Goal: Task Accomplishment & Management: Use online tool/utility

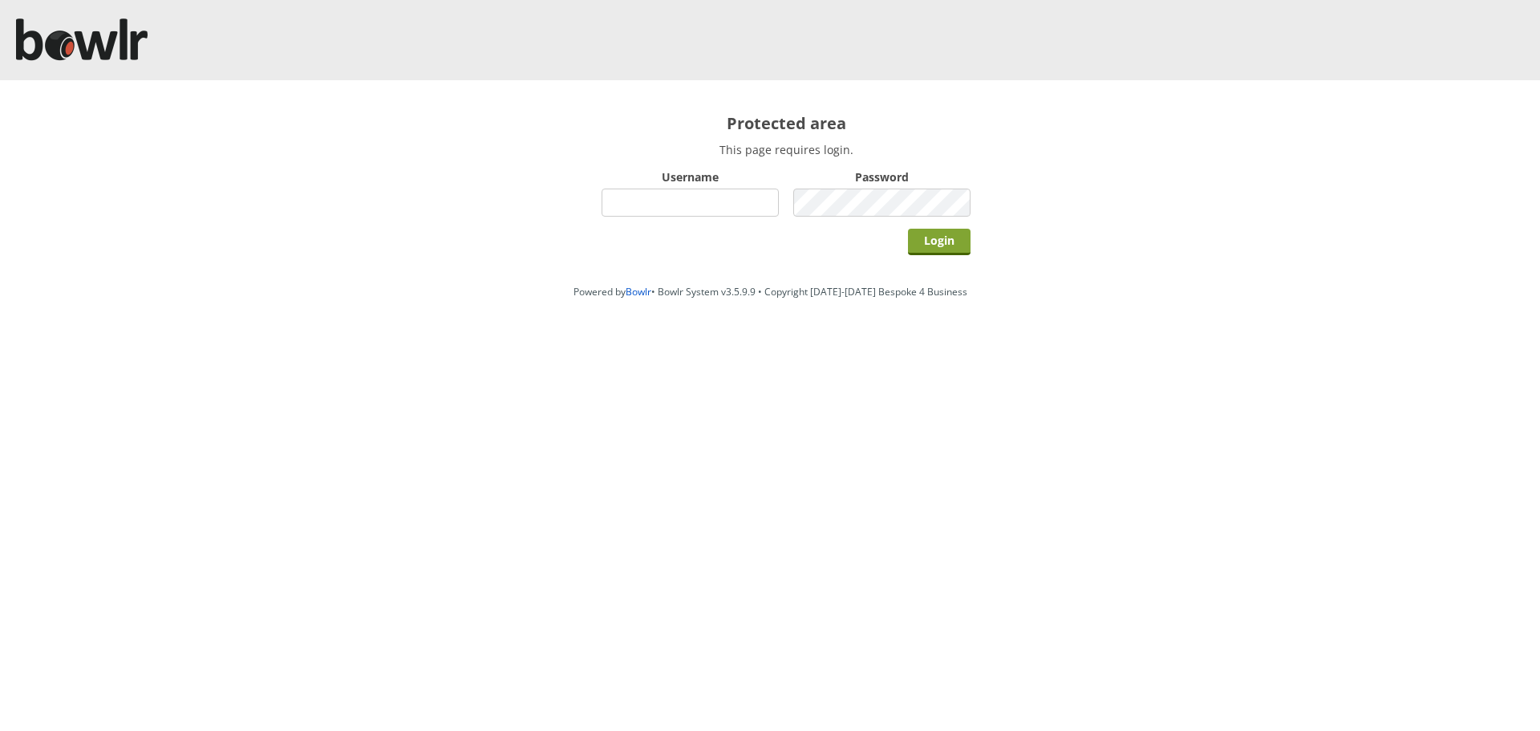
type input "hornseaindoorbowlsclub"
click at [942, 238] on input "Login" at bounding box center [939, 242] width 63 height 26
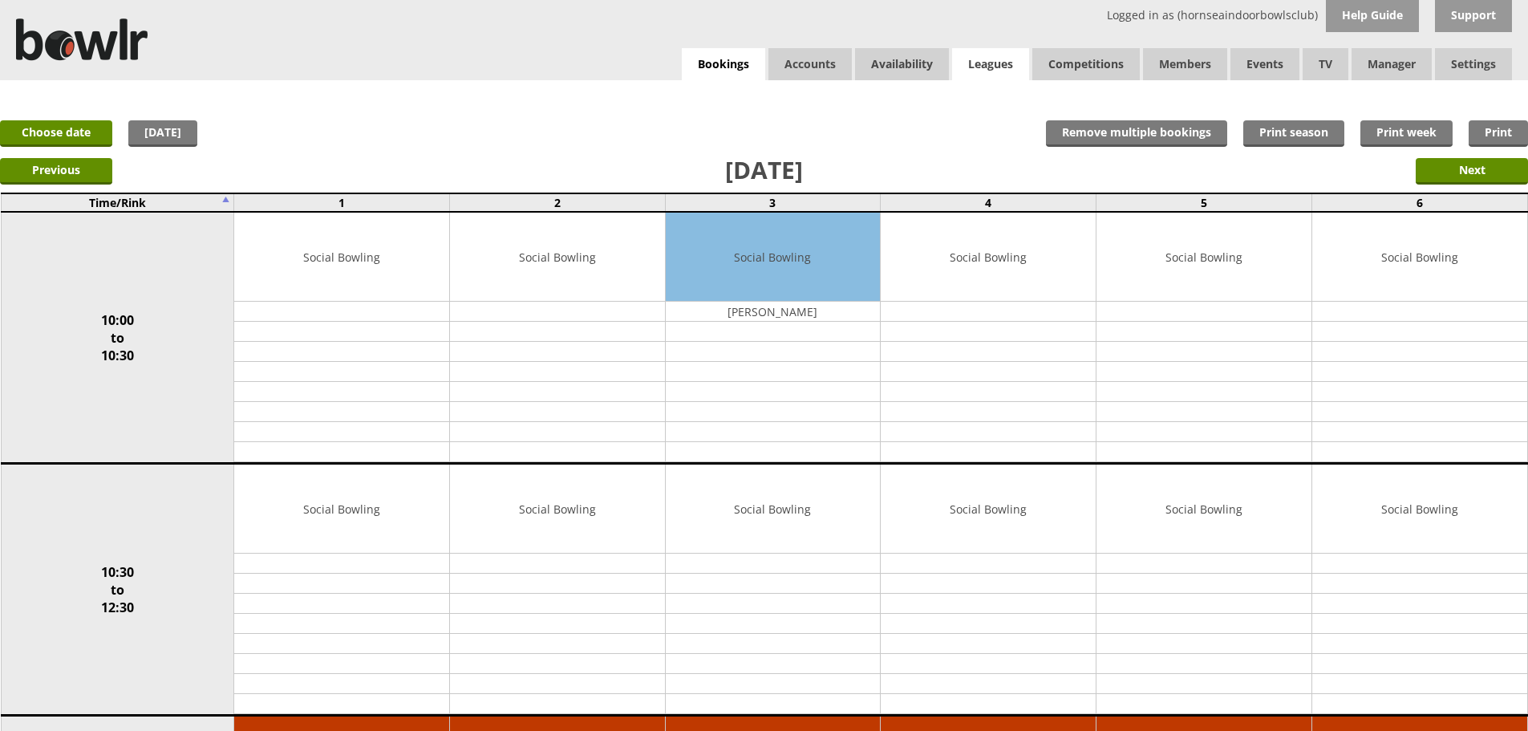
click at [979, 56] on link "Leagues" at bounding box center [990, 64] width 77 height 32
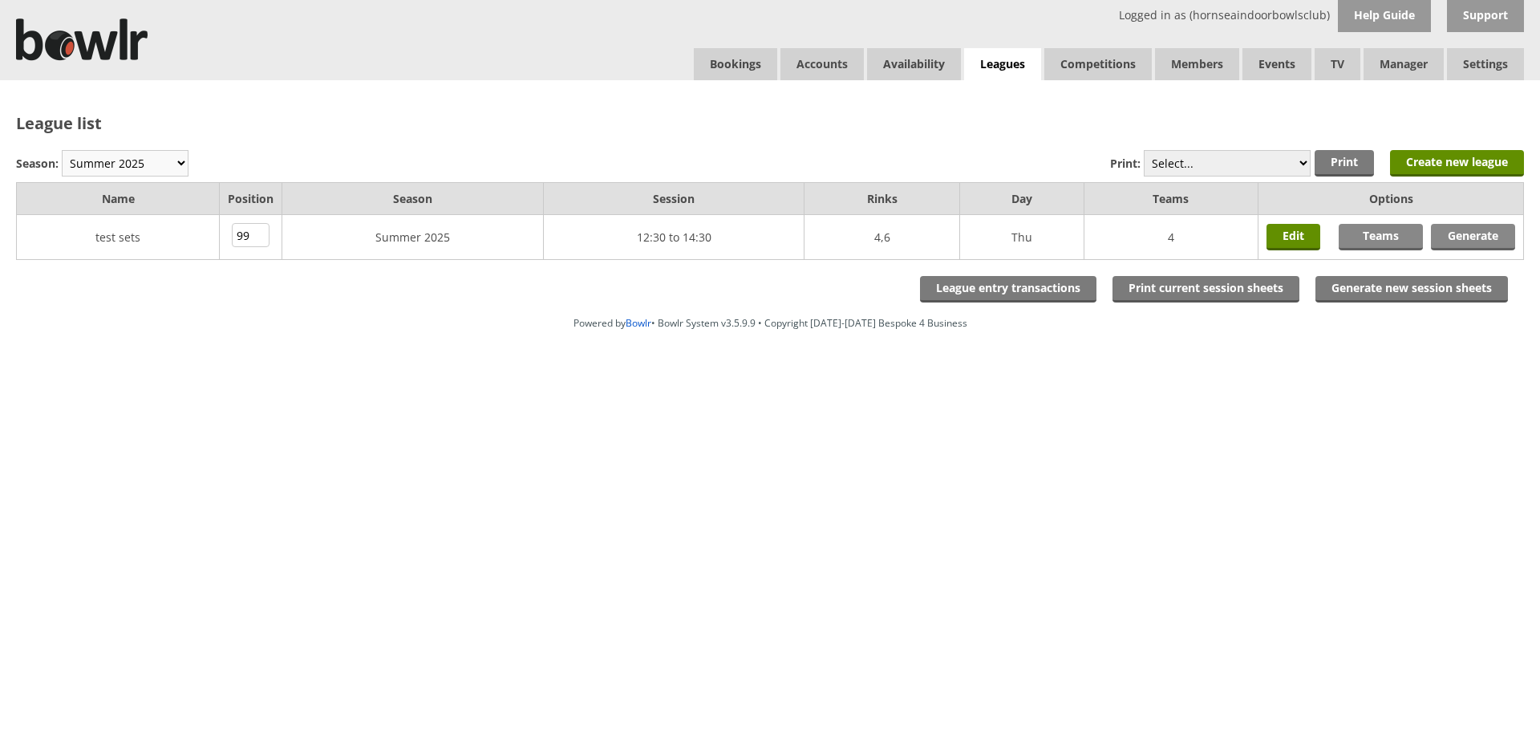
click at [172, 160] on select "Winter 2025-6 Summer 2025 Winter 24-25 Summer 2024 Winter 2023 / 2024 Summer 20…" at bounding box center [125, 163] width 127 height 26
select select "10"
click at [62, 150] on select "Winter 2025-6 Summer 2025 Winter 24-25 Summer 2024 Winter 2023 / 2024 Summer 20…" at bounding box center [125, 163] width 127 height 26
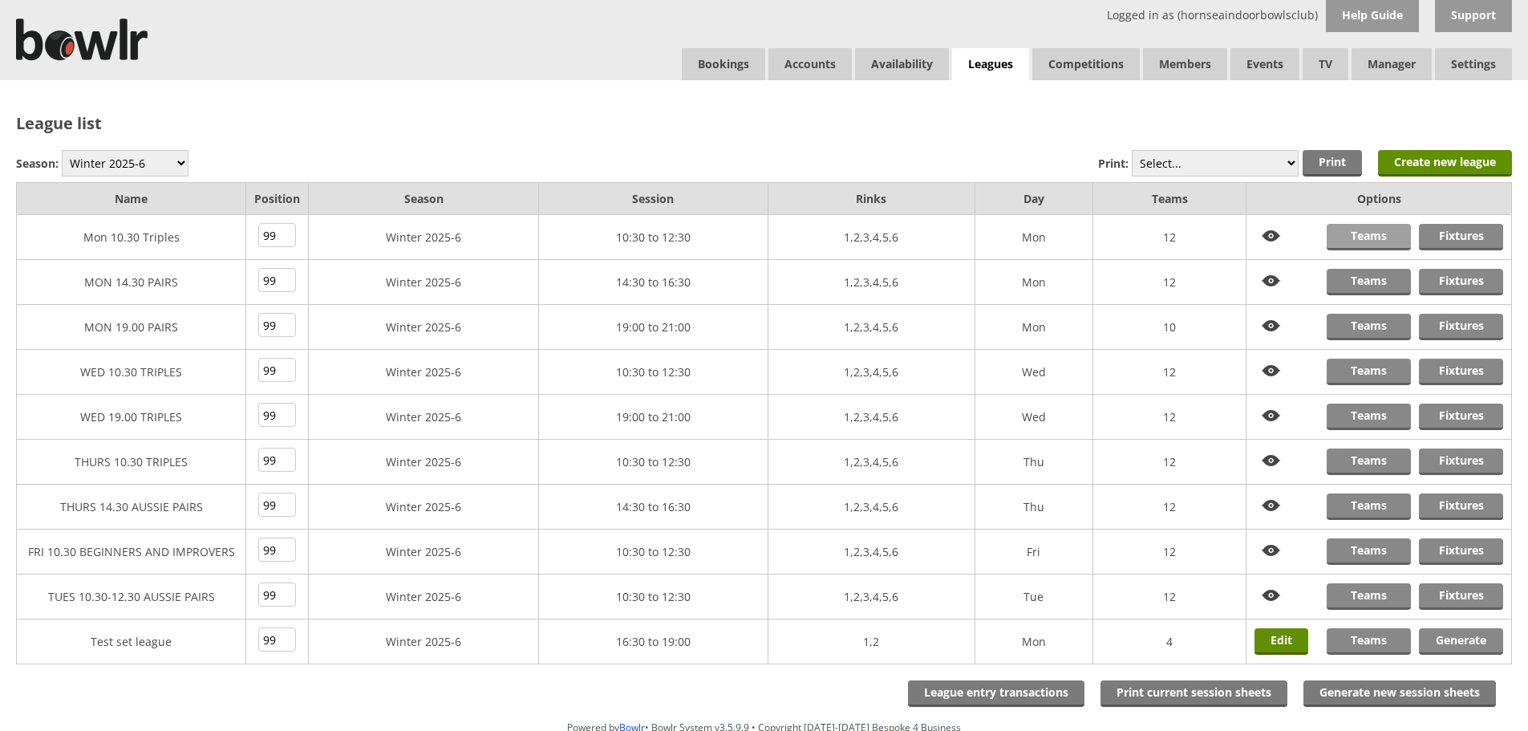
click at [1373, 231] on link "Teams" at bounding box center [1368, 237] width 84 height 26
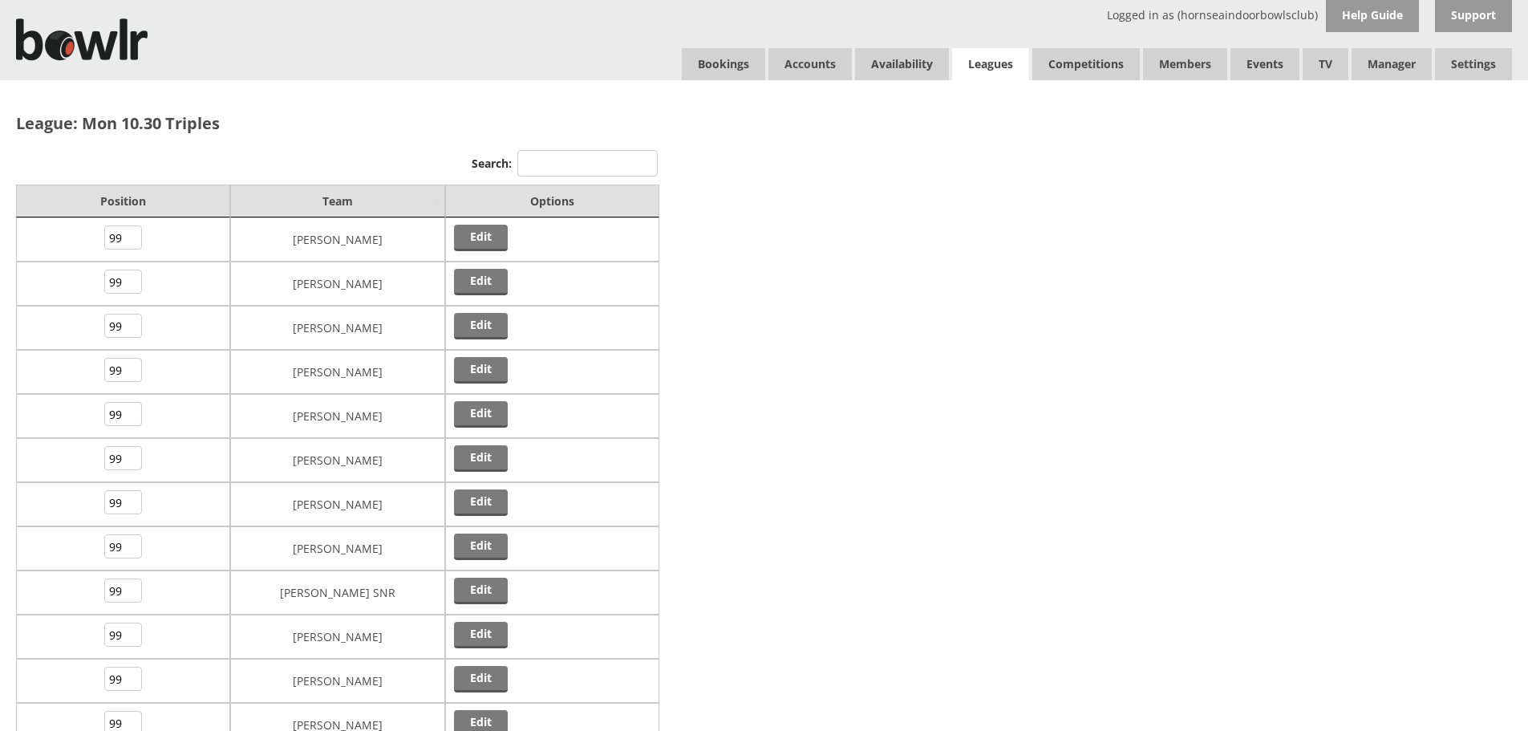
click at [990, 63] on link "Leagues" at bounding box center [990, 64] width 77 height 33
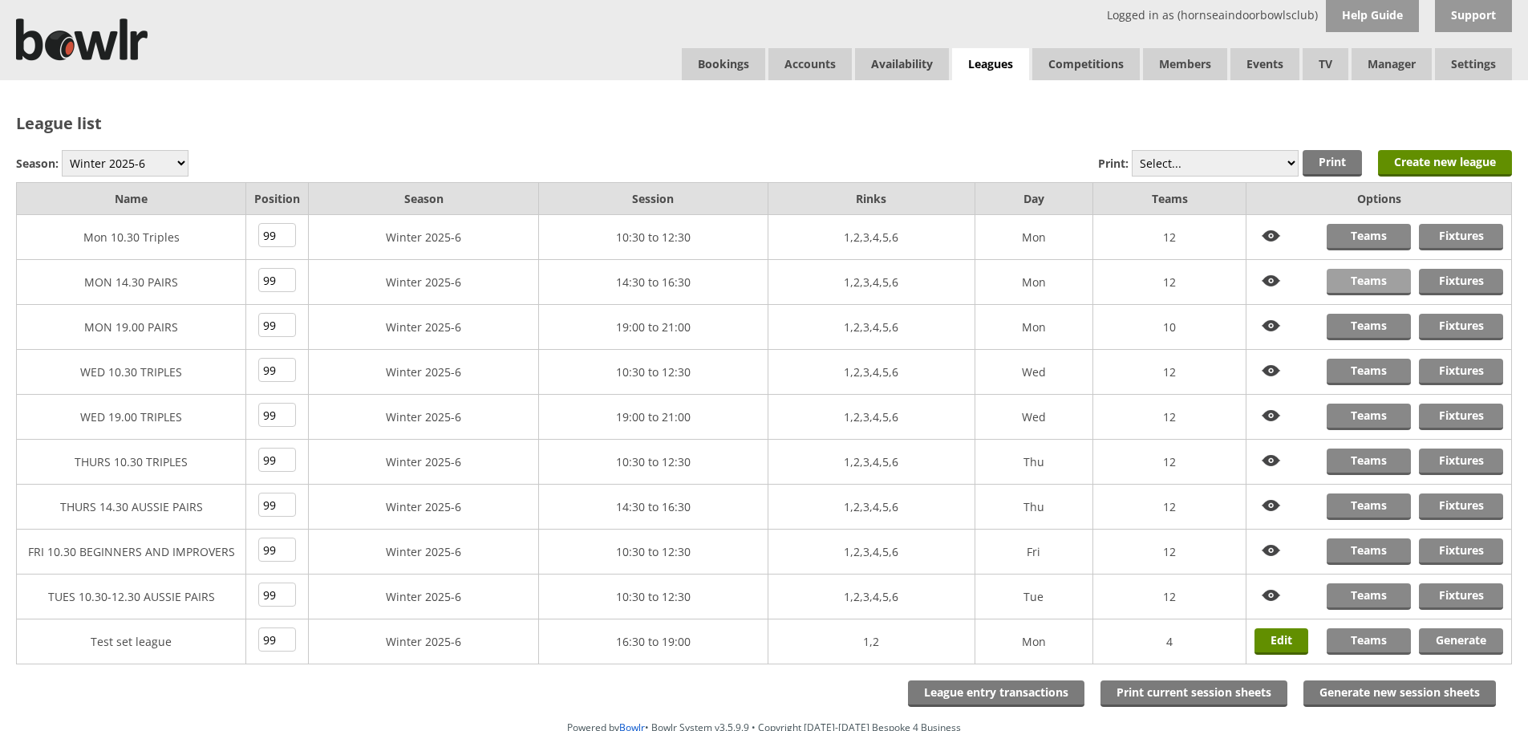
click at [1386, 280] on link "Teams" at bounding box center [1368, 282] width 84 height 26
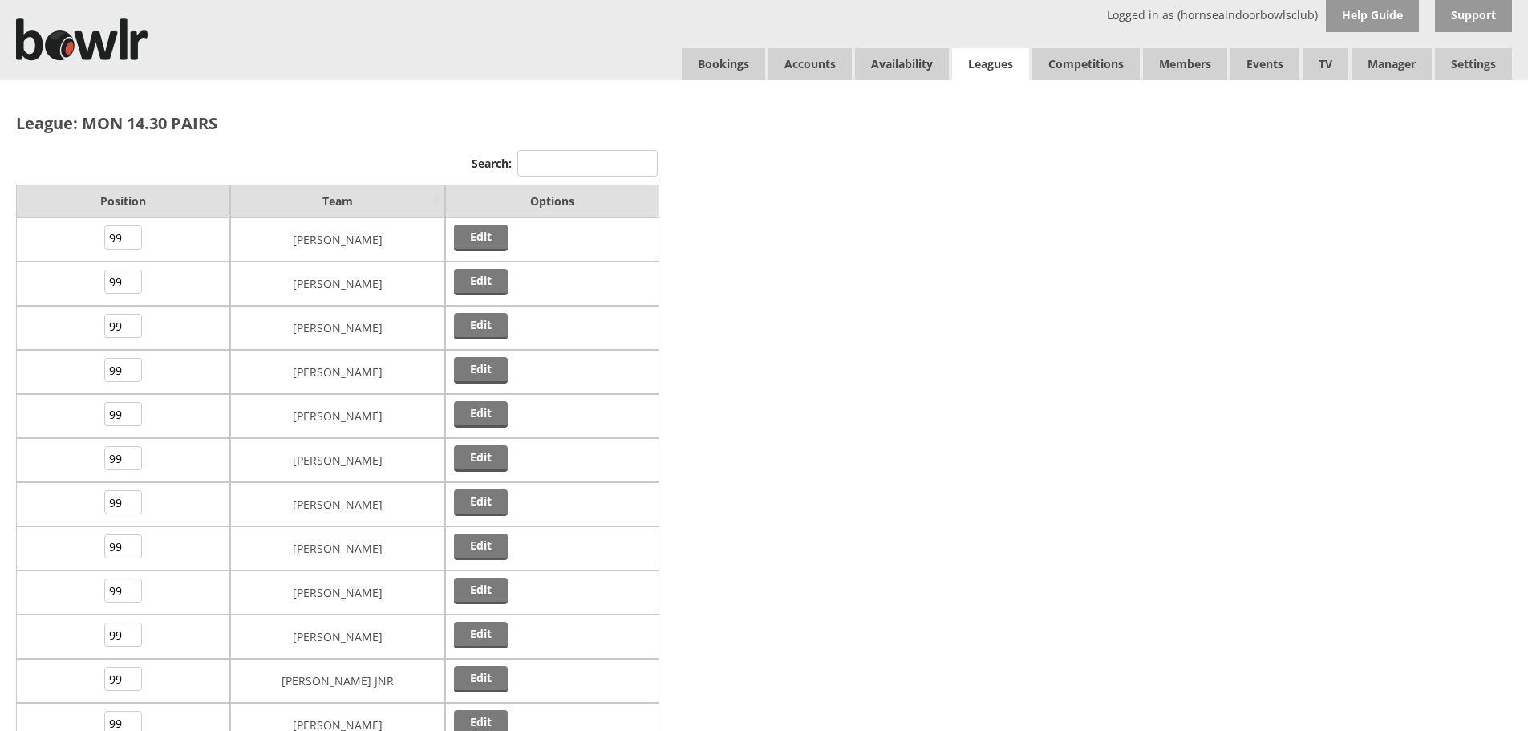
click at [998, 64] on link "Leagues" at bounding box center [990, 64] width 77 height 33
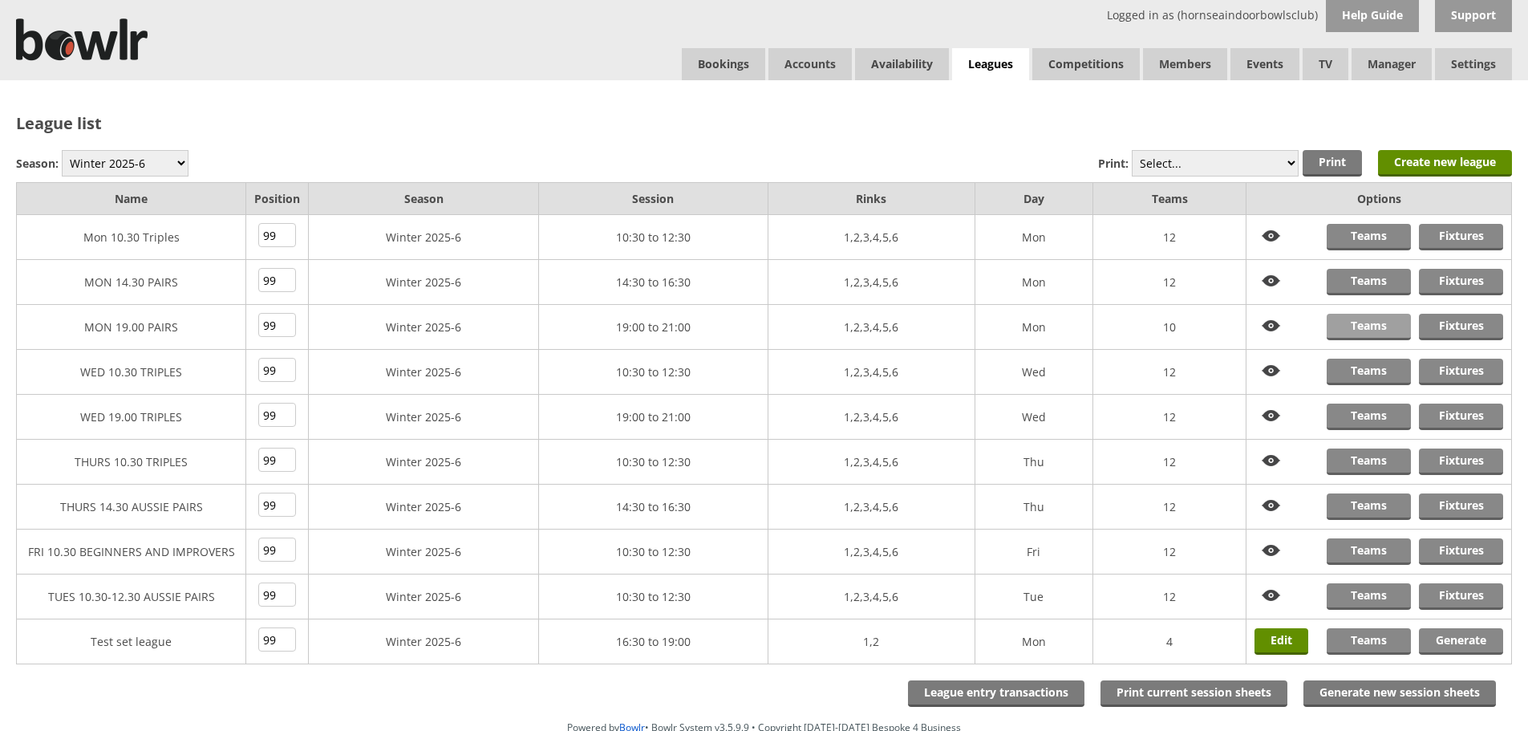
click at [1367, 322] on link "Teams" at bounding box center [1368, 327] width 84 height 26
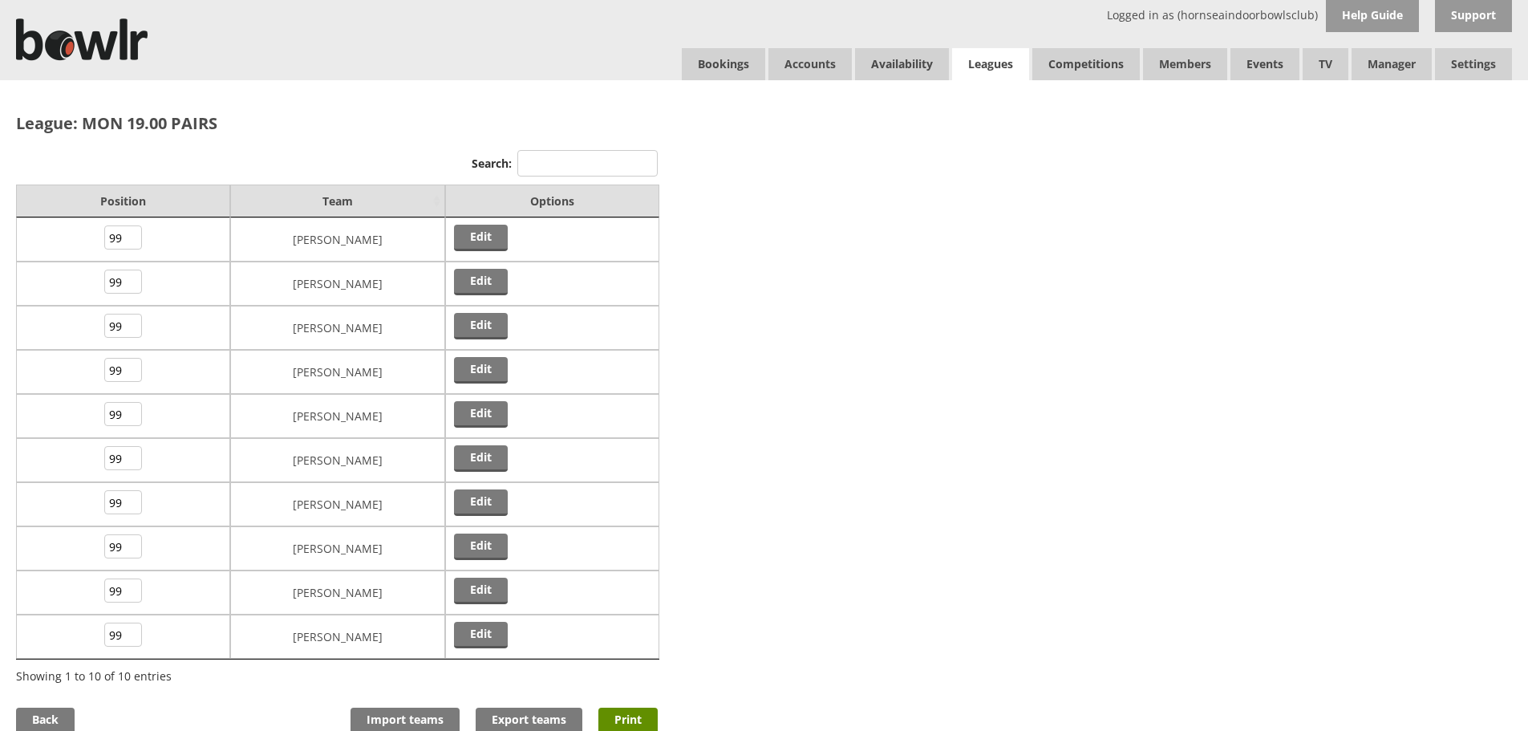
click at [1001, 60] on link "Leagues" at bounding box center [990, 64] width 77 height 33
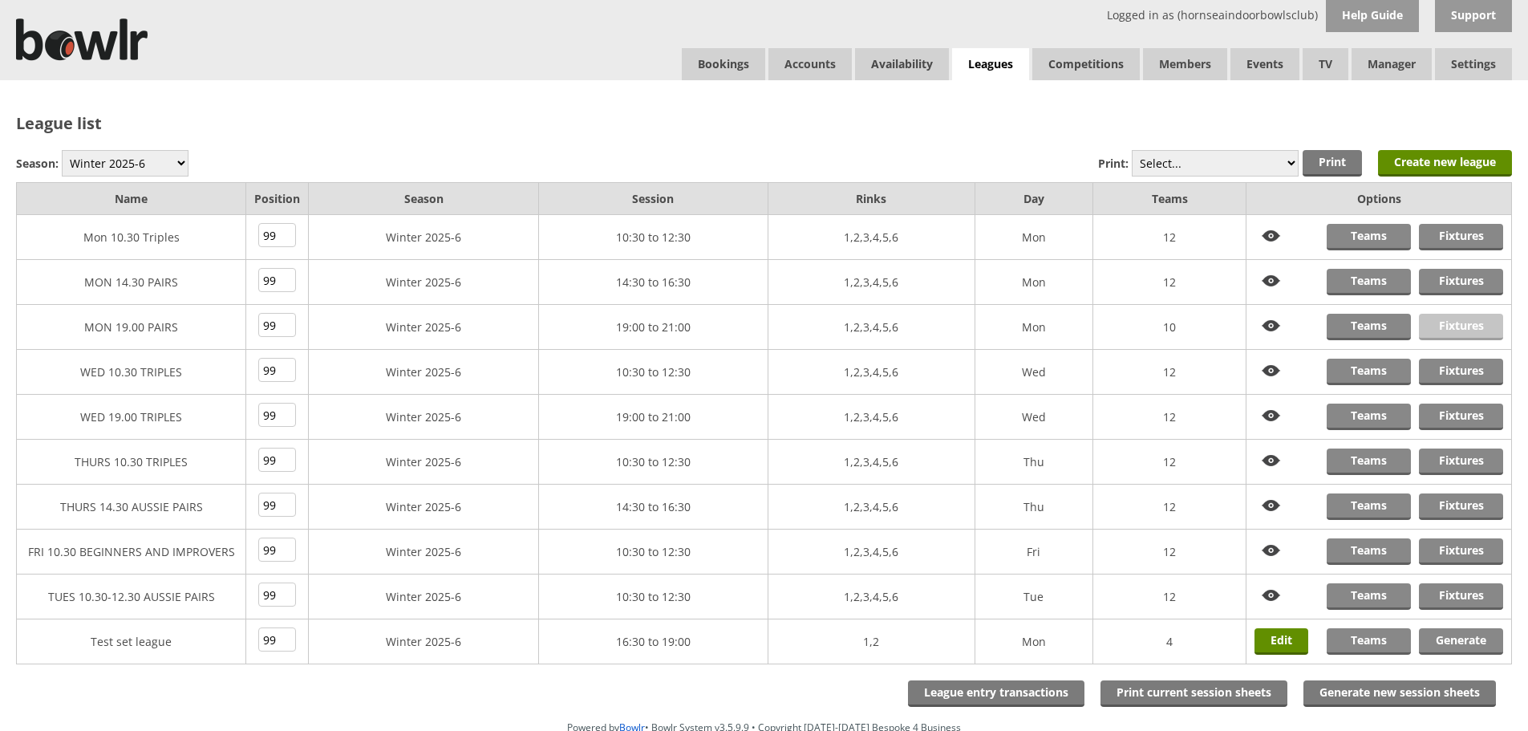
click at [1447, 318] on link "Fixtures" at bounding box center [1461, 327] width 84 height 26
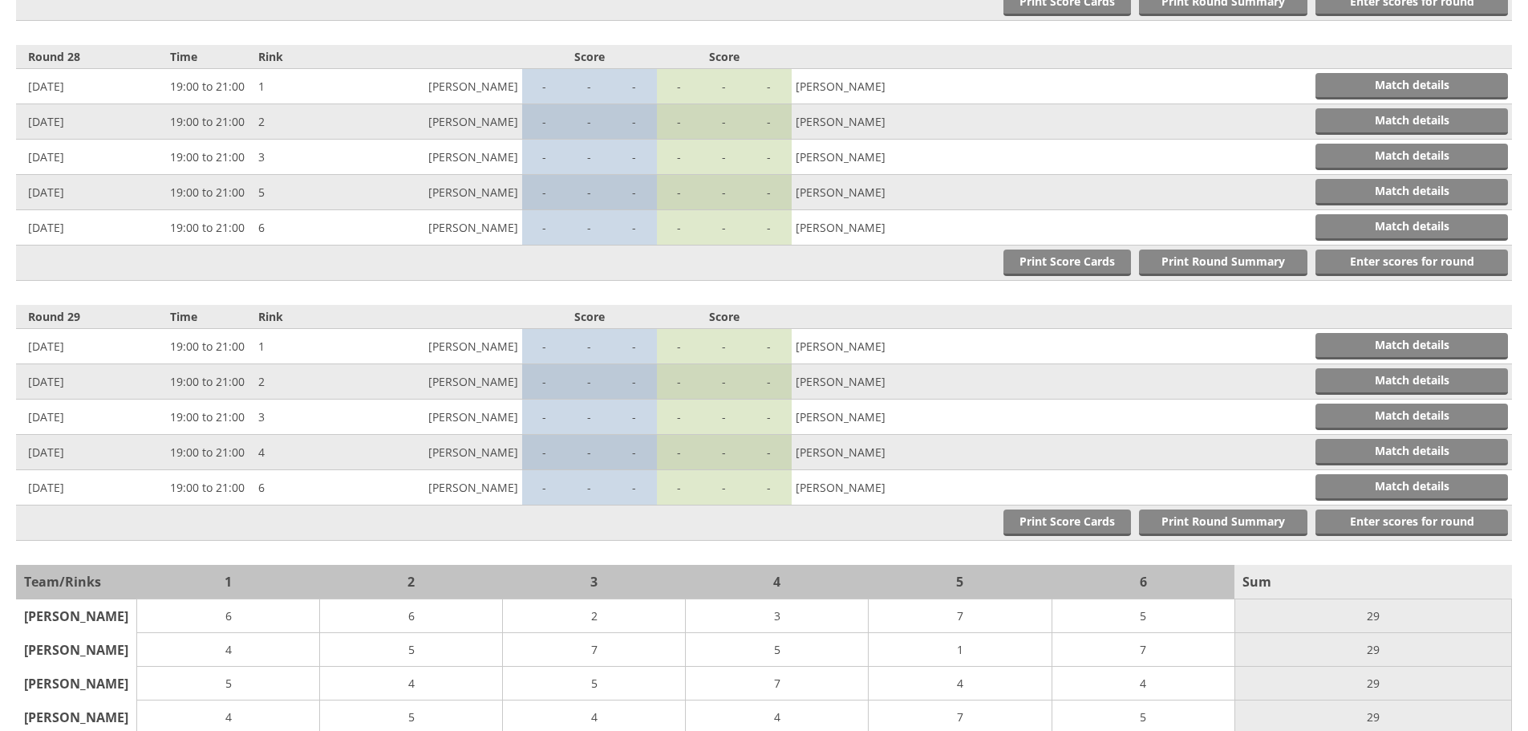
scroll to position [7422, 0]
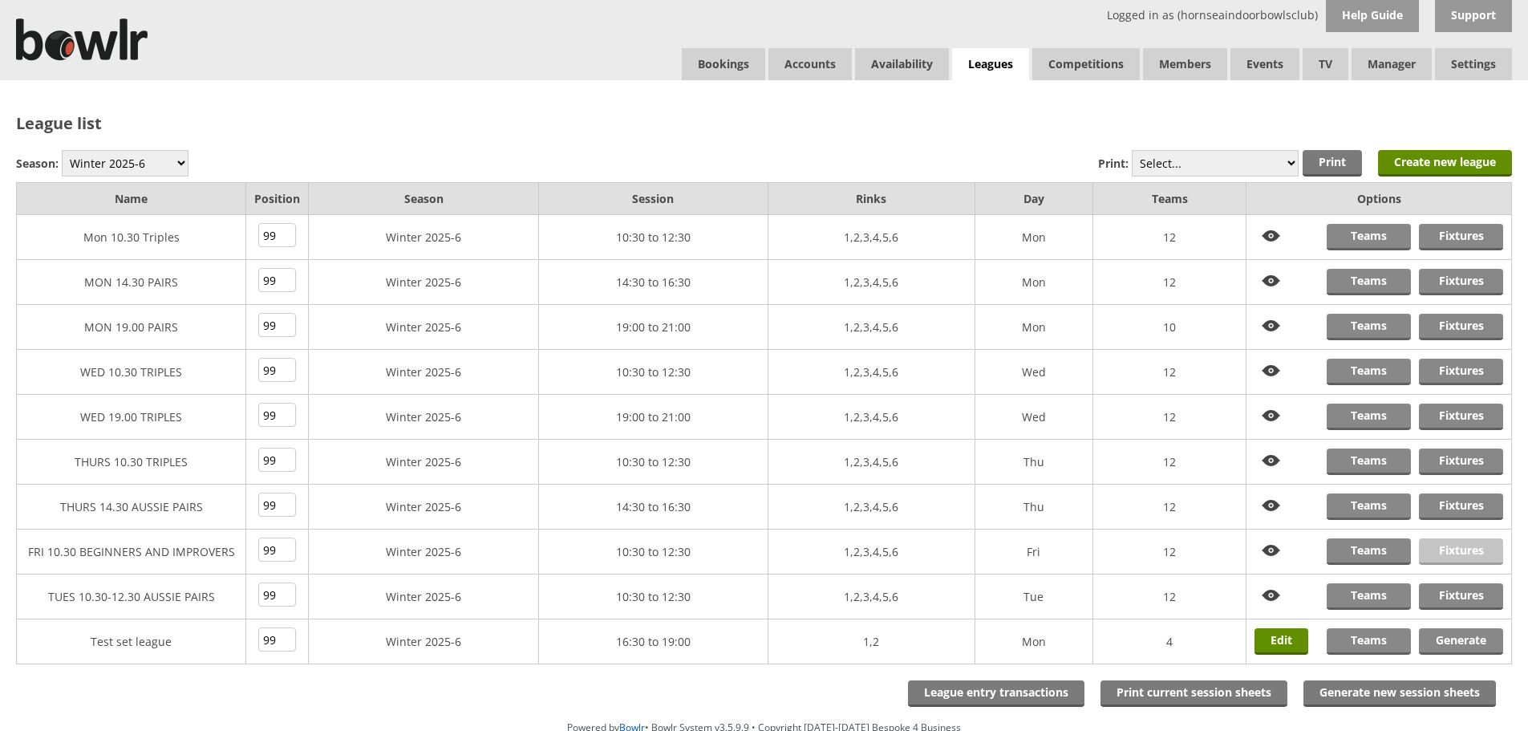
click at [1456, 545] on link "Fixtures" at bounding box center [1461, 551] width 84 height 26
click at [1459, 508] on link "Fixtures" at bounding box center [1461, 506] width 84 height 26
click at [1486, 455] on link "Fixtures" at bounding box center [1461, 461] width 84 height 26
click at [1446, 457] on link "Fixtures" at bounding box center [1461, 461] width 84 height 26
click at [1468, 415] on link "Fixtures" at bounding box center [1461, 416] width 84 height 26
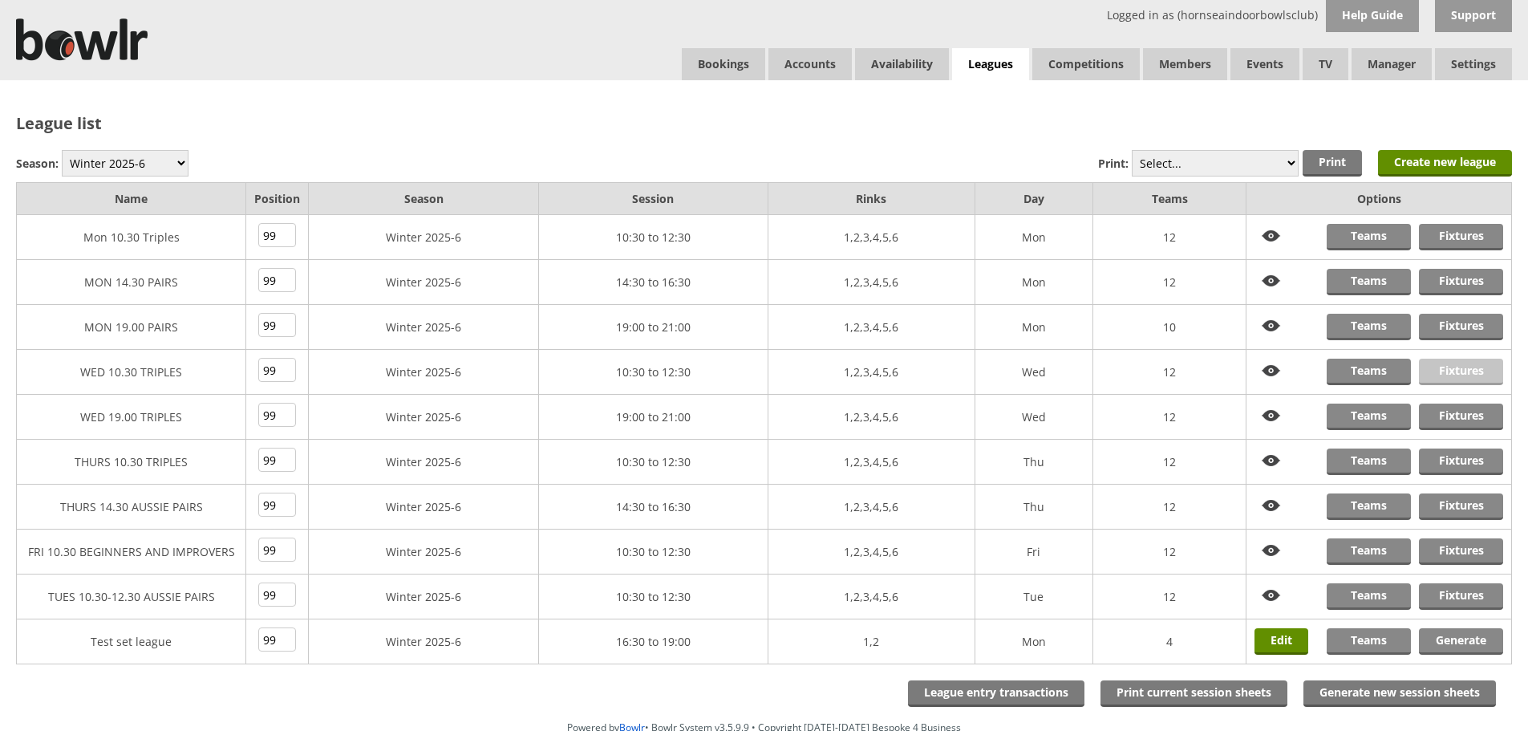
click at [1470, 369] on link "Fixtures" at bounding box center [1461, 371] width 84 height 26
click at [1467, 593] on link "Fixtures" at bounding box center [1461, 596] width 84 height 26
click at [1446, 549] on link "Fixtures" at bounding box center [1461, 551] width 84 height 26
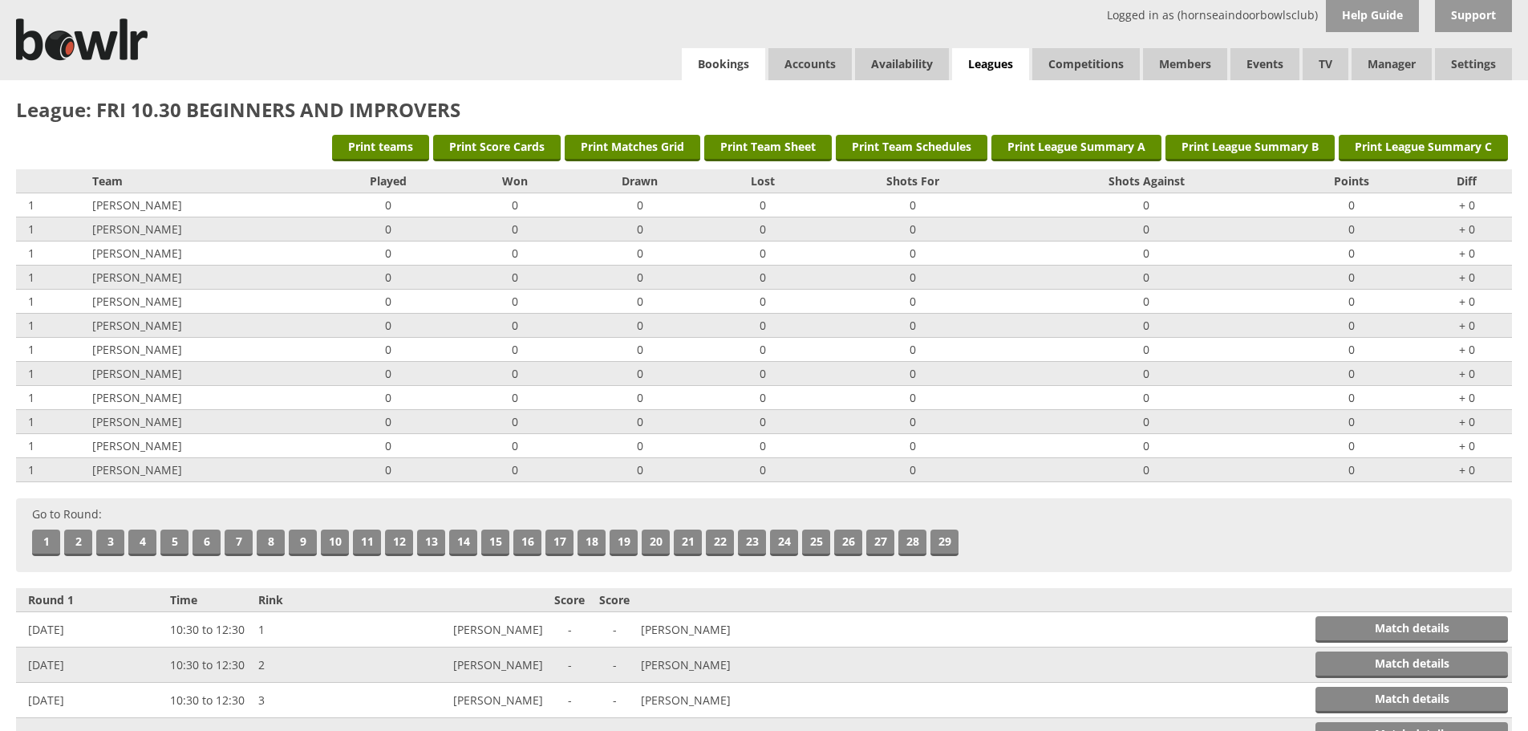
click at [720, 64] on link "Bookings" at bounding box center [723, 64] width 83 height 32
